Goal: Information Seeking & Learning: Understand process/instructions

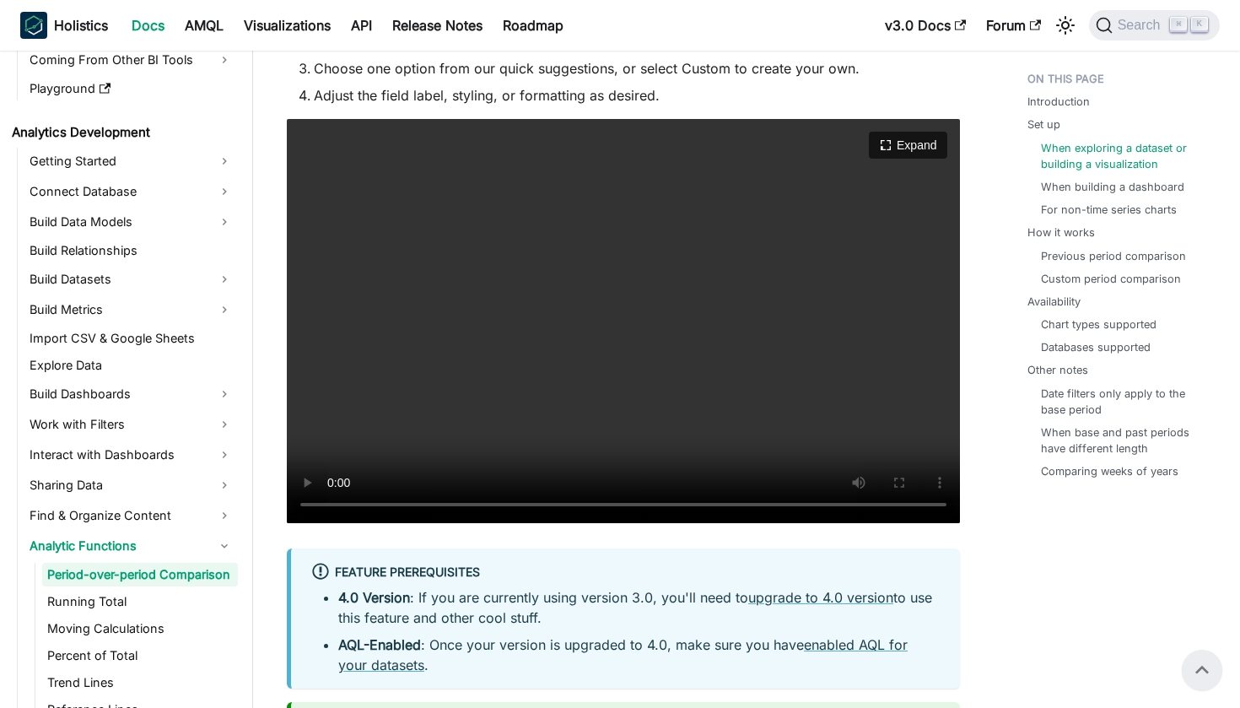
scroll to position [1589, 0]
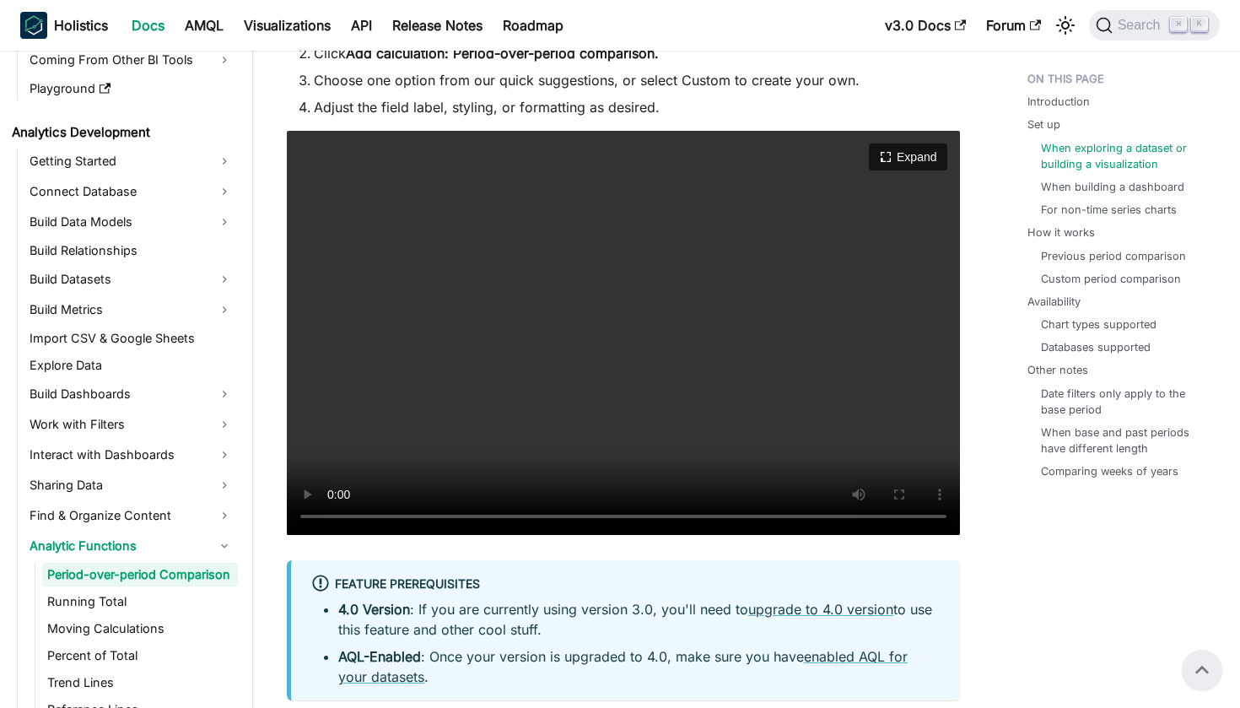
click at [332, 519] on video "Your browser does not support embedding video, but you can download it ." at bounding box center [623, 333] width 673 height 404
click at [608, 373] on video "Your browser does not support embedding video, but you can download it ." at bounding box center [623, 333] width 673 height 404
click at [539, 503] on video "Your browser does not support embedding video, but you can download it ." at bounding box center [623, 333] width 673 height 404
click at [549, 517] on video "Your browser does not support embedding video, but you can download it ." at bounding box center [623, 333] width 673 height 404
click at [331, 518] on video "Your browser does not support embedding video, but you can download it ." at bounding box center [623, 333] width 673 height 404
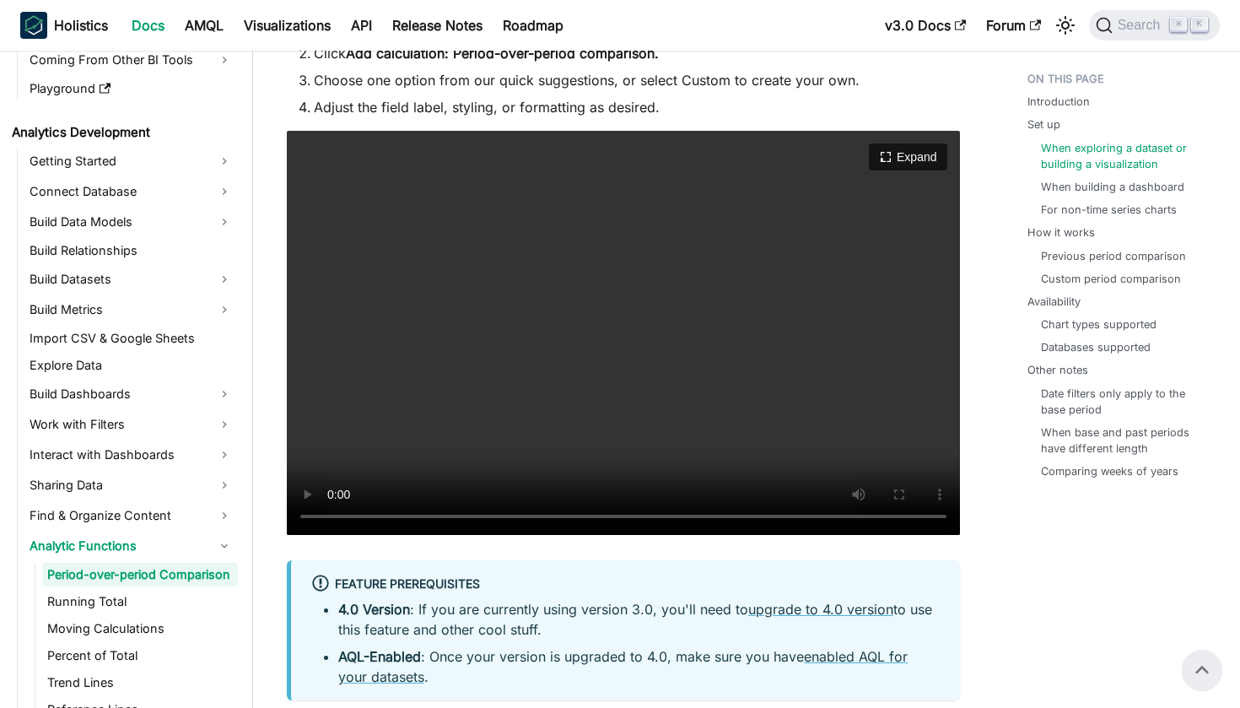
click at [331, 518] on video "Your browser does not support embedding video, but you can download it ." at bounding box center [623, 333] width 673 height 404
click at [336, 515] on video "Your browser does not support embedding video, but you can download it ." at bounding box center [623, 333] width 673 height 404
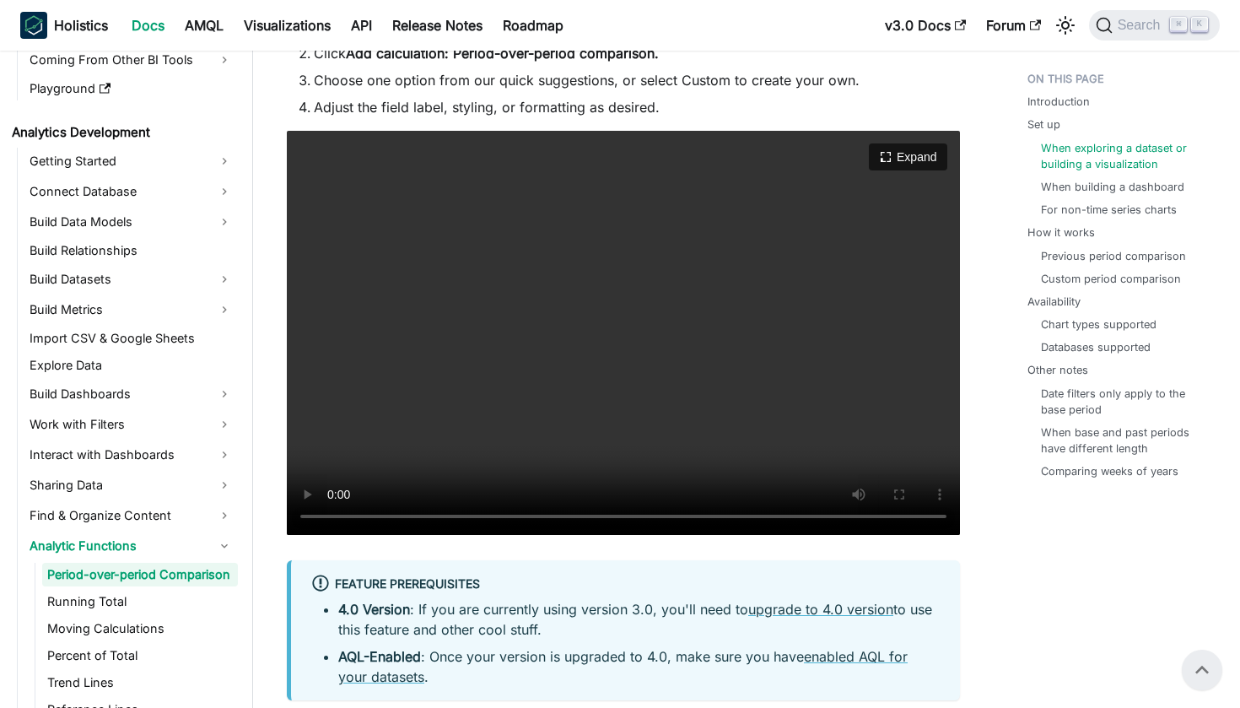
click at [336, 515] on video "Your browser does not support embedding video, but you can download it ." at bounding box center [623, 333] width 673 height 404
click at [334, 517] on video "Your browser does not support embedding video, but you can download it ." at bounding box center [623, 333] width 673 height 404
click at [569, 519] on video "Your browser does not support embedding video, but you can download it ." at bounding box center [623, 333] width 673 height 404
click at [332, 515] on video "Your browser does not support embedding video, but you can download it ." at bounding box center [623, 333] width 673 height 404
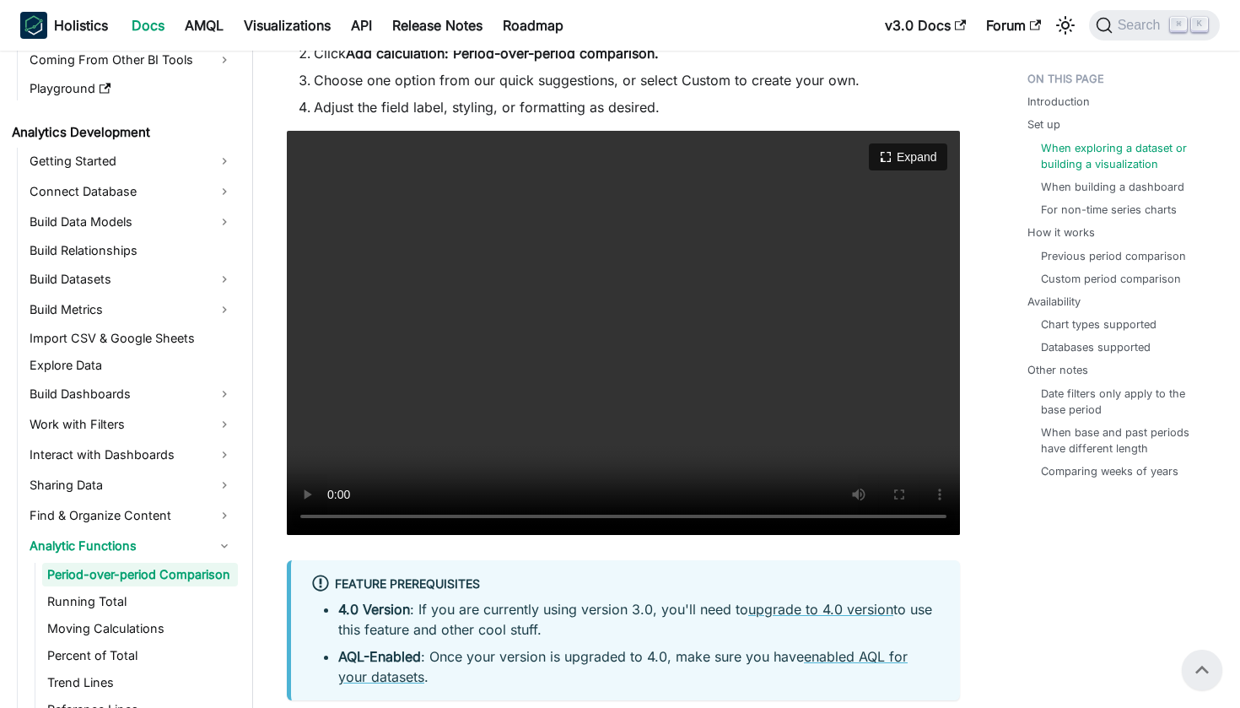
click at [334, 515] on video "Your browser does not support embedding video, but you can download it ." at bounding box center [623, 333] width 673 height 404
click at [525, 522] on video "Your browser does not support embedding video, but you can download it ." at bounding box center [623, 333] width 673 height 404
click at [331, 518] on video "Your browser does not support embedding video, but you can download it ." at bounding box center [623, 333] width 673 height 404
click at [332, 517] on video "Your browser does not support embedding video, but you can download it ." at bounding box center [623, 333] width 673 height 404
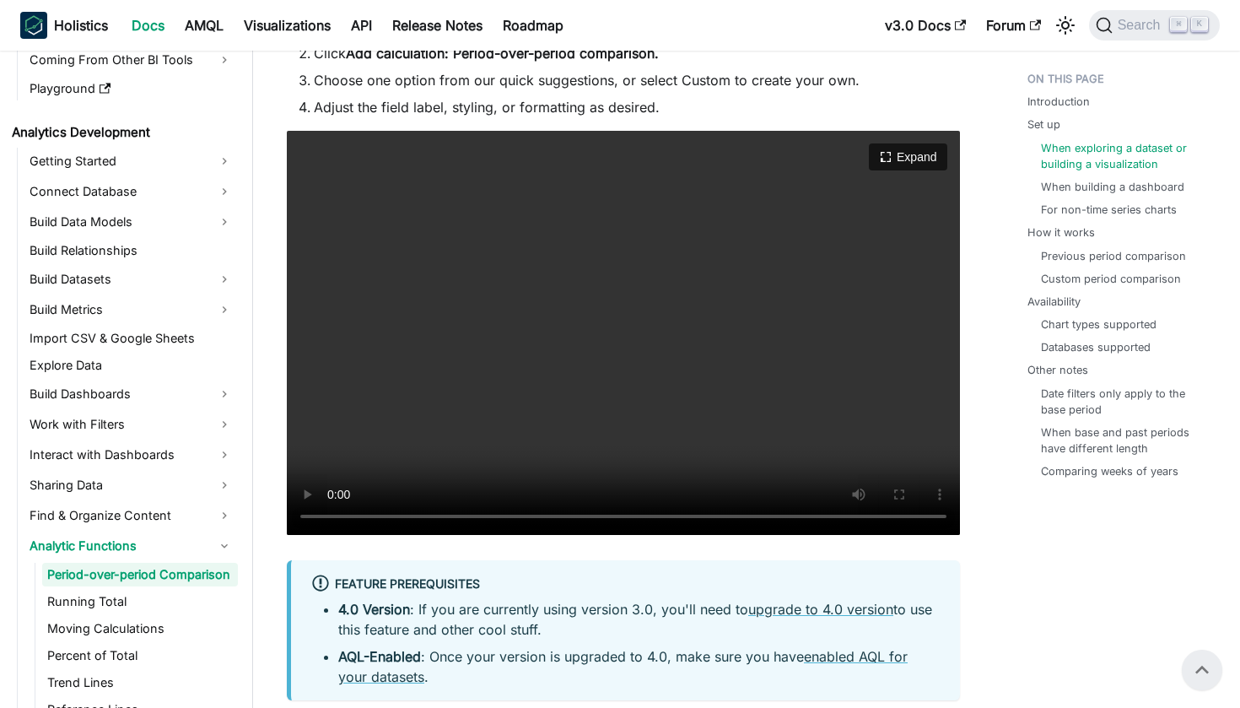
click at [332, 517] on video "Your browser does not support embedding video, but you can download it ." at bounding box center [623, 333] width 673 height 404
click at [329, 513] on video "Your browser does not support embedding video, but you can download it ." at bounding box center [623, 333] width 673 height 404
click at [332, 519] on video "Your browser does not support embedding video, but you can download it ." at bounding box center [623, 333] width 673 height 404
click at [332, 518] on video "Your browser does not support embedding video, but you can download it ." at bounding box center [623, 333] width 673 height 404
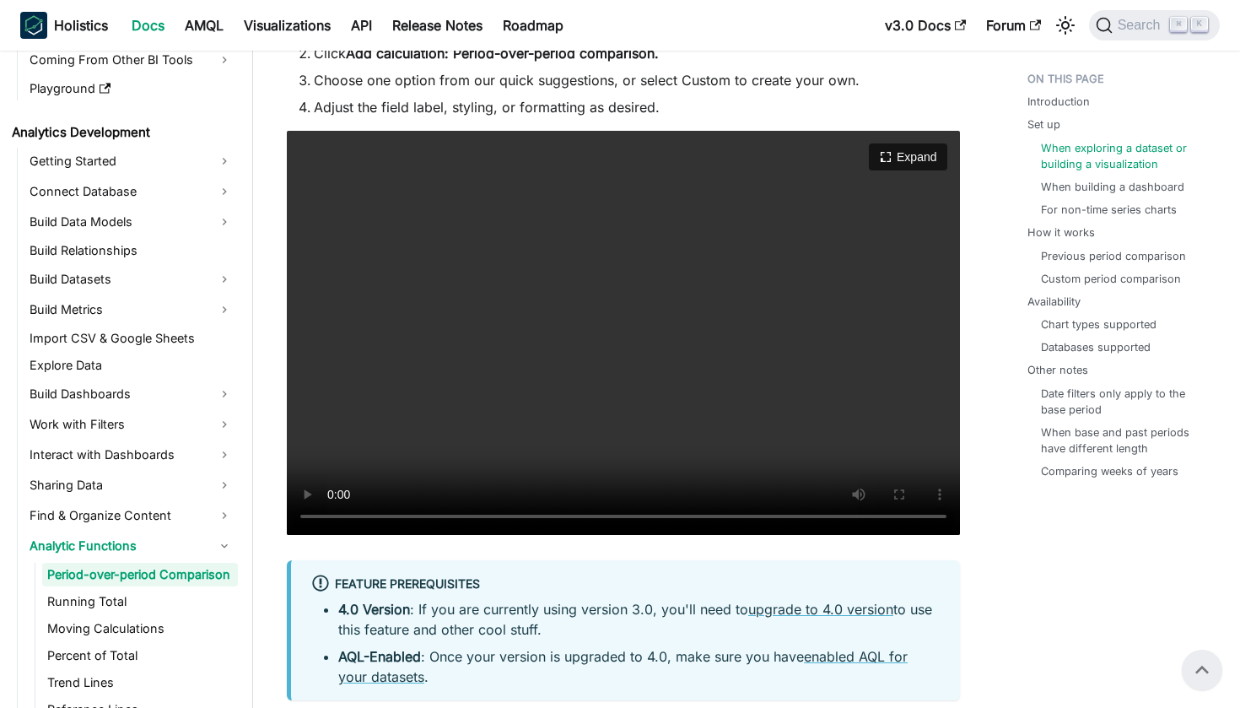
click at [332, 518] on video "Your browser does not support embedding video, but you can download it ." at bounding box center [623, 333] width 673 height 404
click at [333, 517] on video "Your browser does not support embedding video, but you can download it ." at bounding box center [623, 333] width 673 height 404
click at [326, 517] on video "Your browser does not support embedding video, but you can download it ." at bounding box center [623, 333] width 673 height 404
click at [424, 516] on video "Your browser does not support embedding video, but you can download it ." at bounding box center [623, 333] width 673 height 404
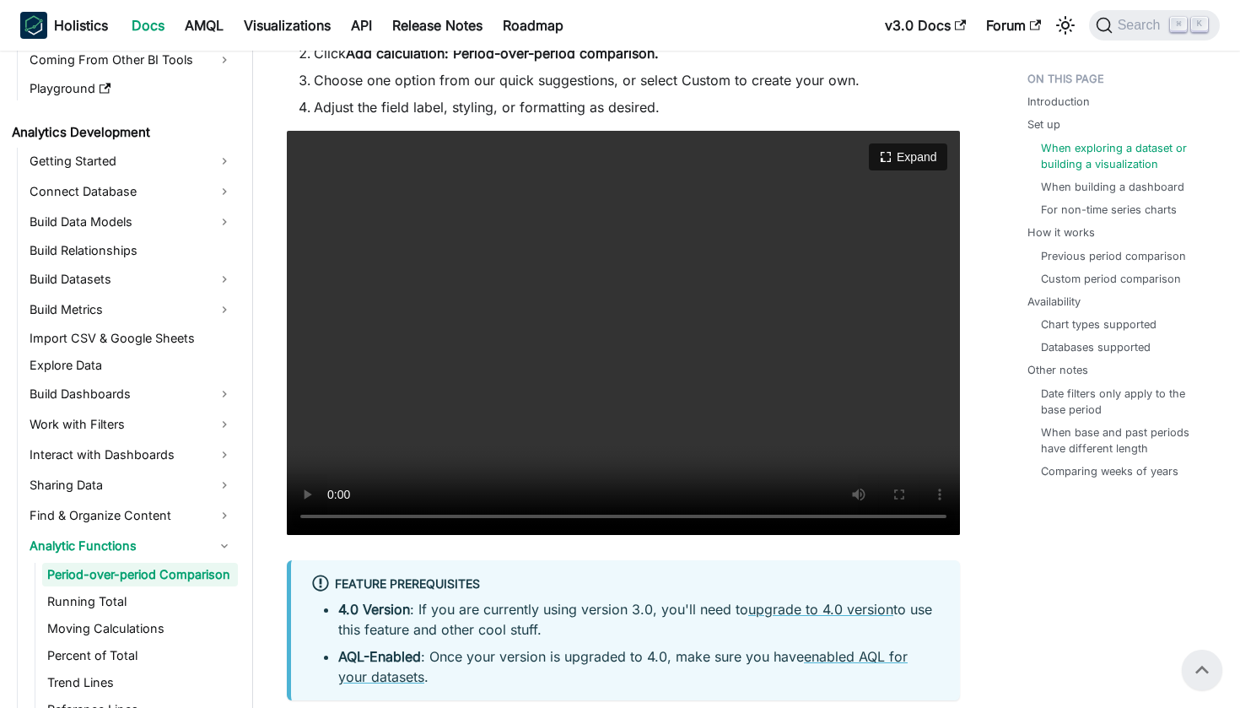
click at [453, 514] on video "Your browser does not support embedding video, but you can download it ." at bounding box center [623, 333] width 673 height 404
click at [466, 517] on video "Your browser does not support embedding video, but you can download it ." at bounding box center [623, 333] width 673 height 404
click at [467, 517] on video "Your browser does not support embedding video, but you can download it ." at bounding box center [623, 333] width 673 height 404
click at [499, 515] on video "Your browser does not support embedding video, but you can download it ." at bounding box center [623, 333] width 673 height 404
click at [467, 518] on video "Your browser does not support embedding video, but you can download it ." at bounding box center [623, 333] width 673 height 404
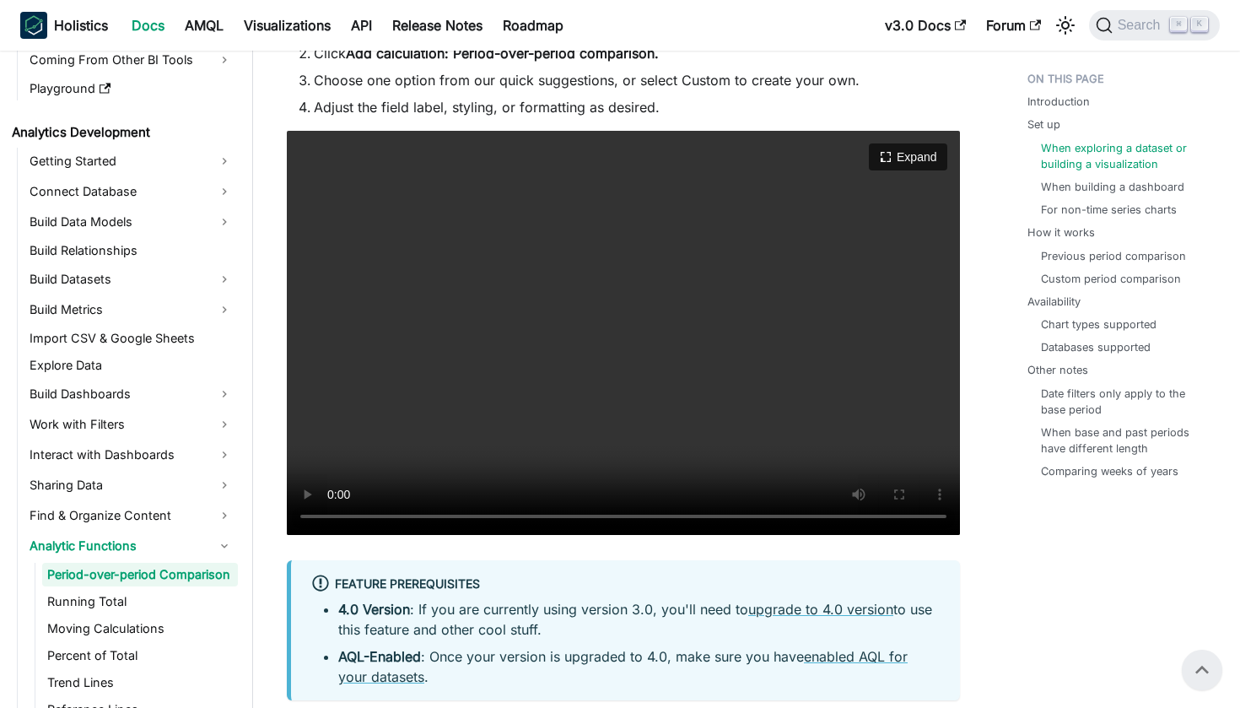
click at [450, 434] on video "Your browser does not support embedding video, but you can download it ." at bounding box center [623, 333] width 673 height 404
click at [514, 398] on video "Your browser does not support embedding video, but you can download it ." at bounding box center [623, 333] width 673 height 404
click at [654, 355] on video "Your browser does not support embedding video, but you can download it ." at bounding box center [623, 333] width 673 height 404
click at [638, 366] on video "Your browser does not support embedding video, but you can download it ." at bounding box center [623, 333] width 673 height 404
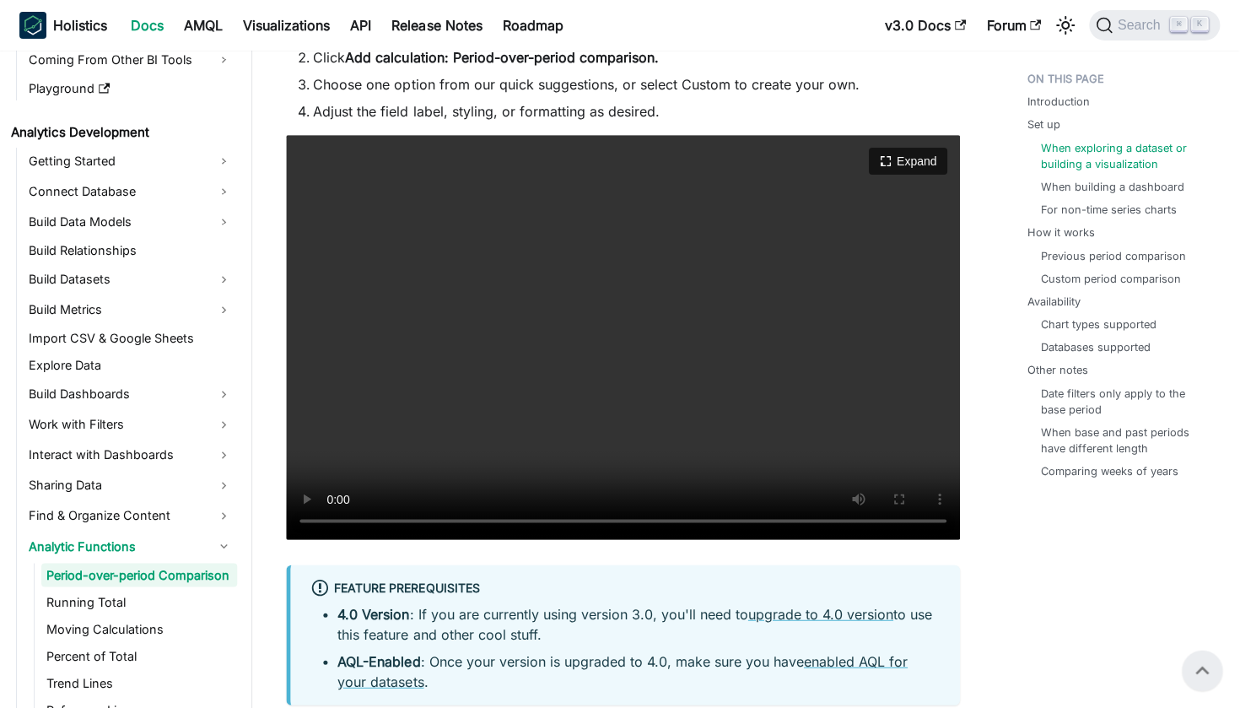
click at [637, 365] on video "Your browser does not support embedding video, but you can download it ." at bounding box center [623, 337] width 673 height 404
click at [602, 309] on video "Your browser does not support embedding video, but you can download it ." at bounding box center [623, 337] width 673 height 404
click at [646, 510] on video "Your browser does not support embedding video, but you can download it ." at bounding box center [623, 337] width 673 height 404
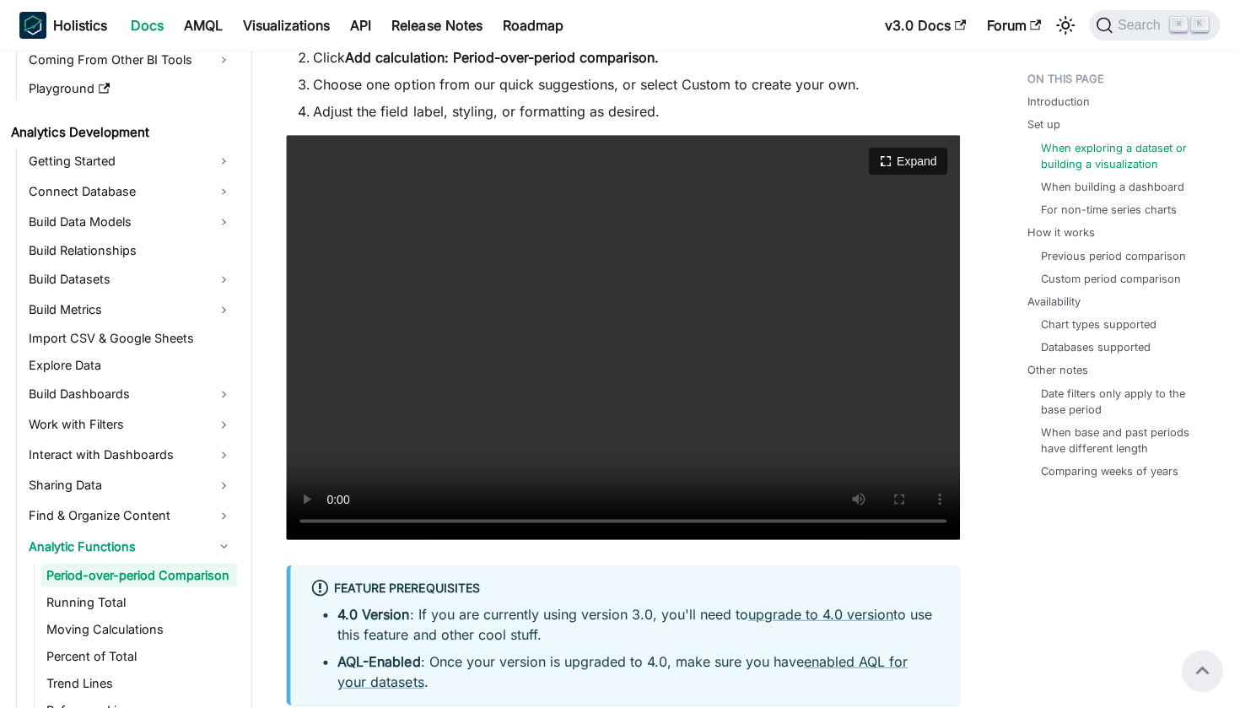
click at [661, 519] on video "Your browser does not support embedding video, but you can download it ." at bounding box center [623, 337] width 673 height 404
click at [640, 520] on video "Your browser does not support embedding video, but you can download it ." at bounding box center [623, 337] width 673 height 404
click at [691, 520] on video "Your browser does not support embedding video, but you can download it ." at bounding box center [623, 337] width 673 height 404
click at [733, 520] on video "Your browser does not support embedding video, but you can download it ." at bounding box center [623, 337] width 673 height 404
